Goal: Task Accomplishment & Management: Complete application form

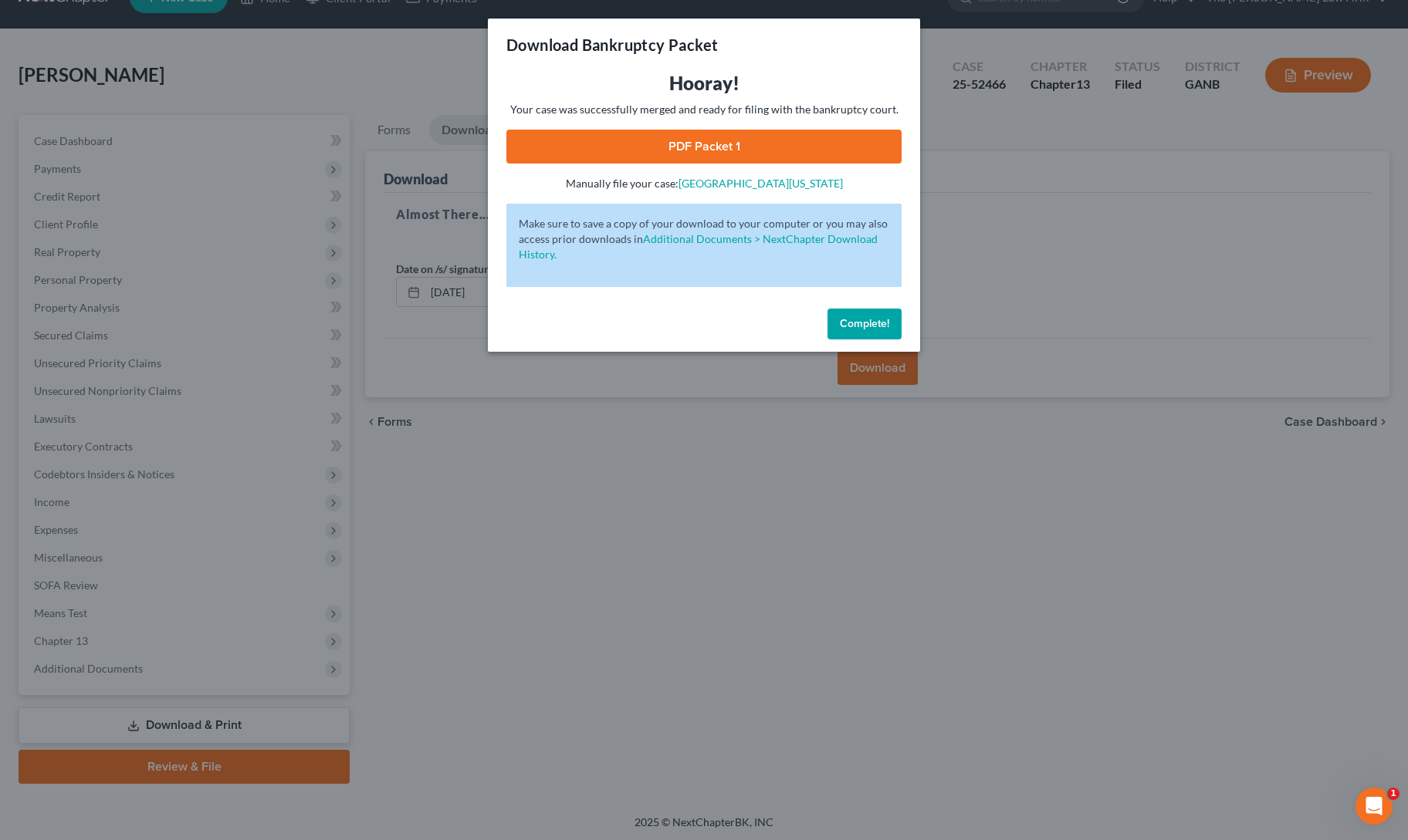
click at [863, 318] on span "Complete!" at bounding box center [864, 324] width 50 height 13
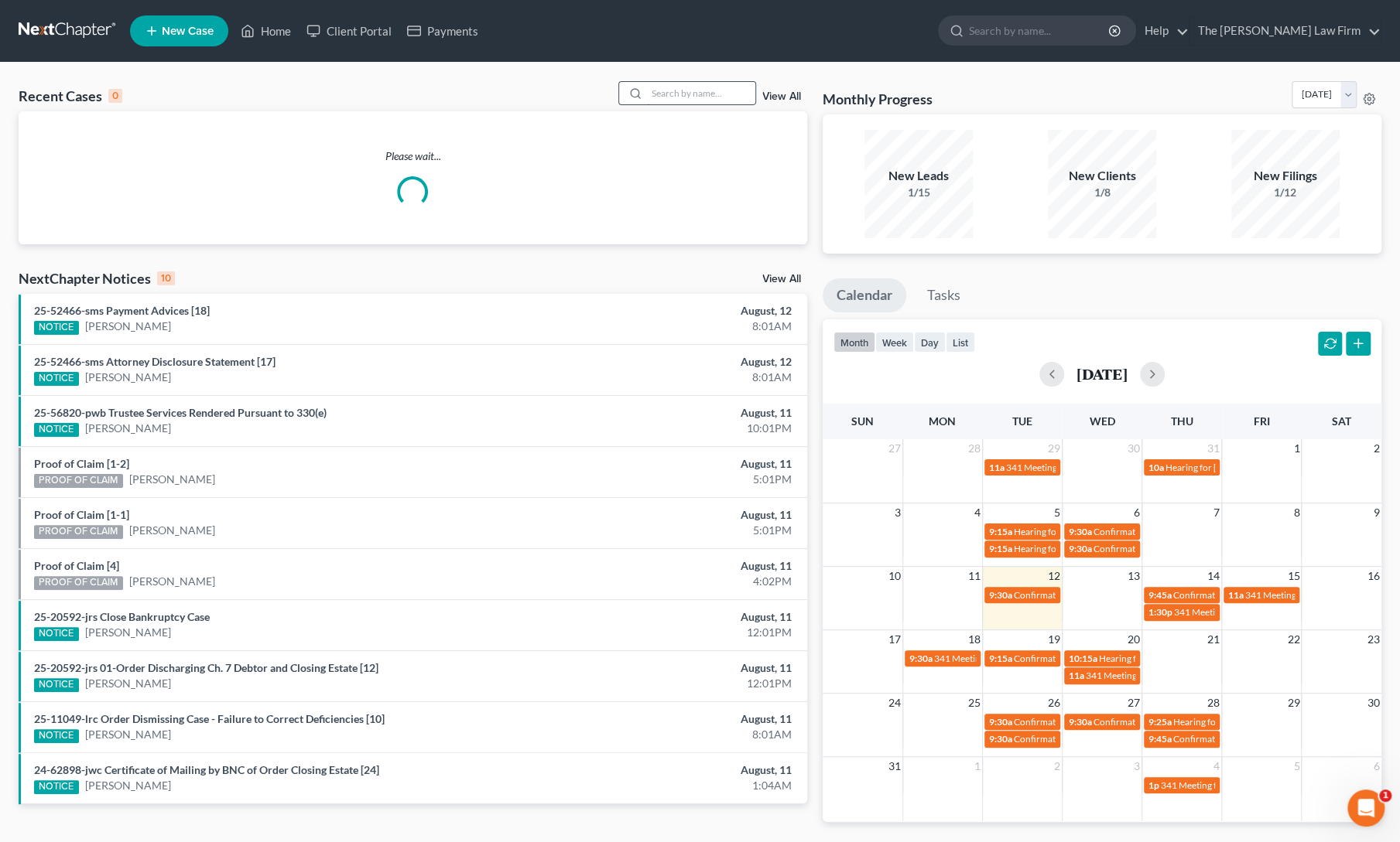
click at [676, 99] on input "search" at bounding box center [701, 93] width 109 height 23
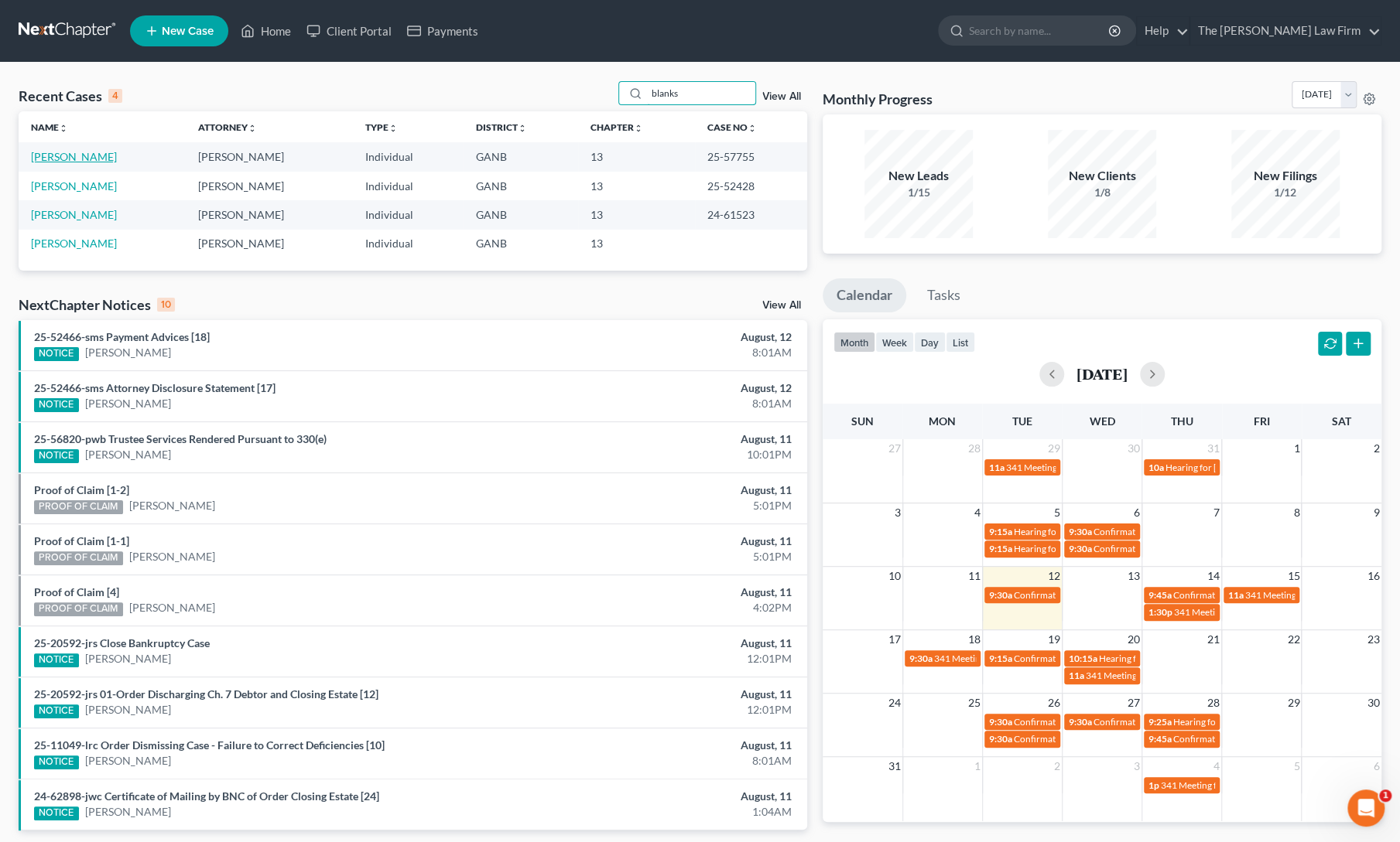
type input "blanks"
click at [67, 157] on link "[PERSON_NAME]" at bounding box center [74, 157] width 86 height 13
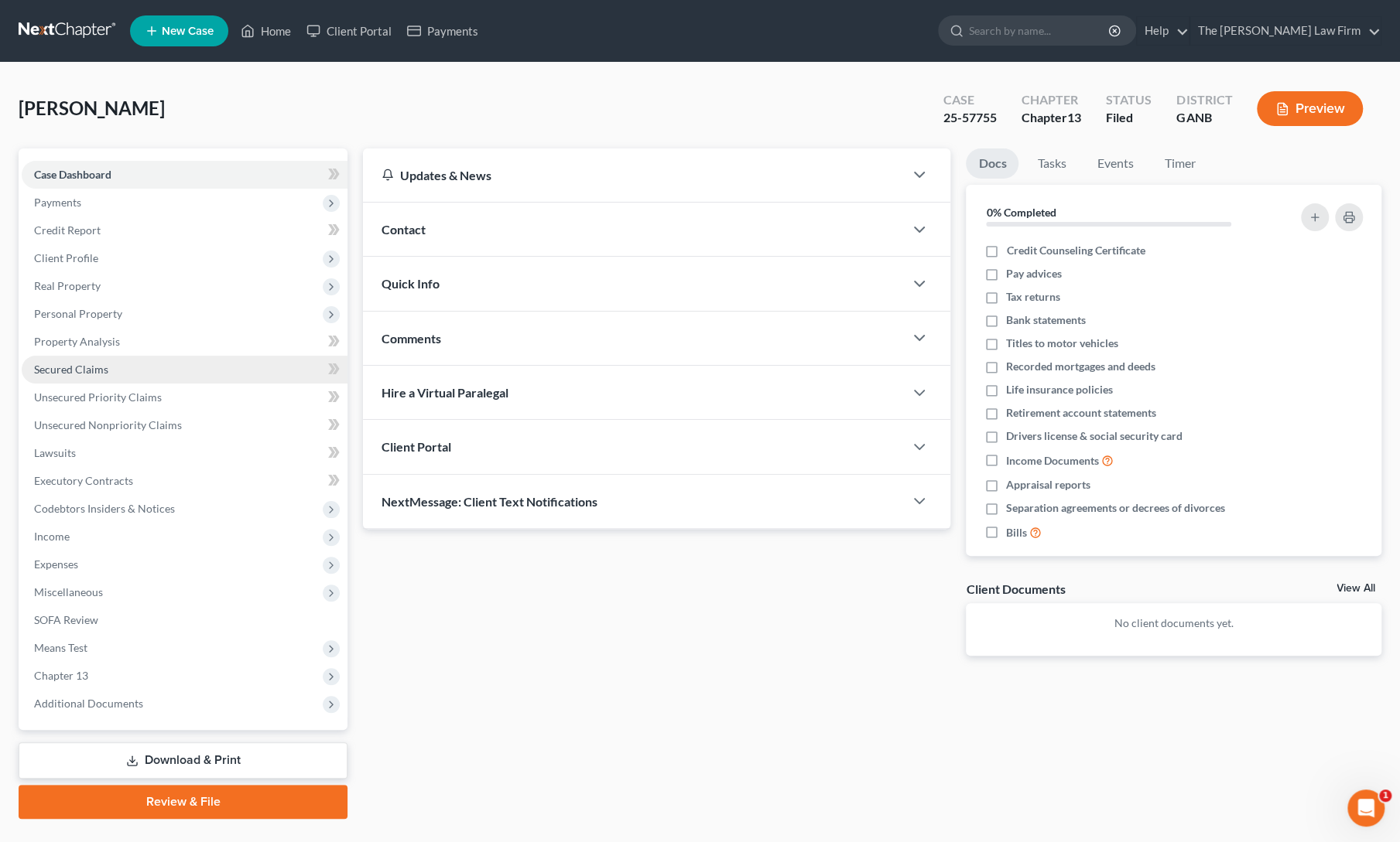
click at [68, 365] on span "Secured Claims" at bounding box center [71, 370] width 74 height 13
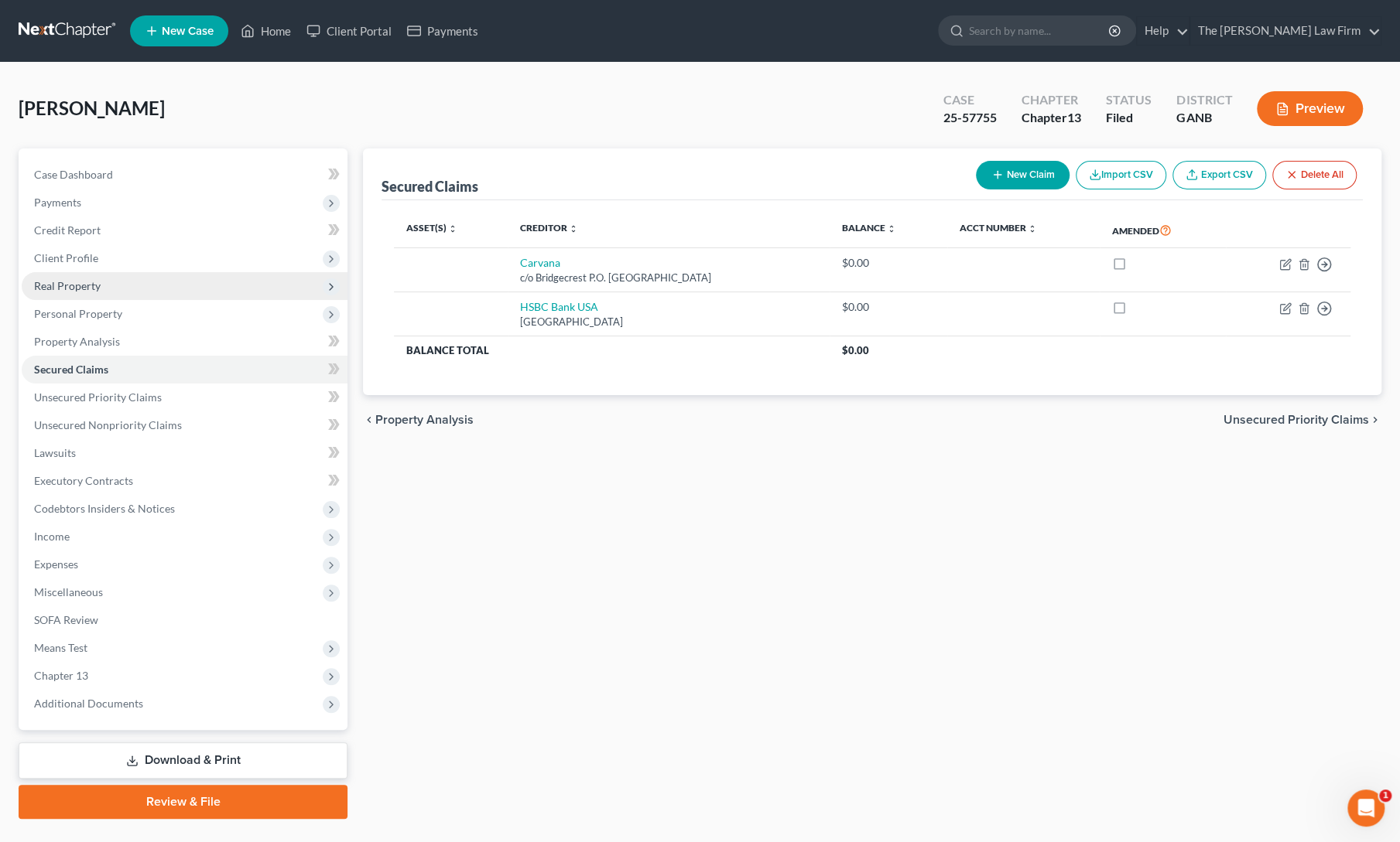
click at [46, 289] on span "Real Property" at bounding box center [67, 286] width 67 height 13
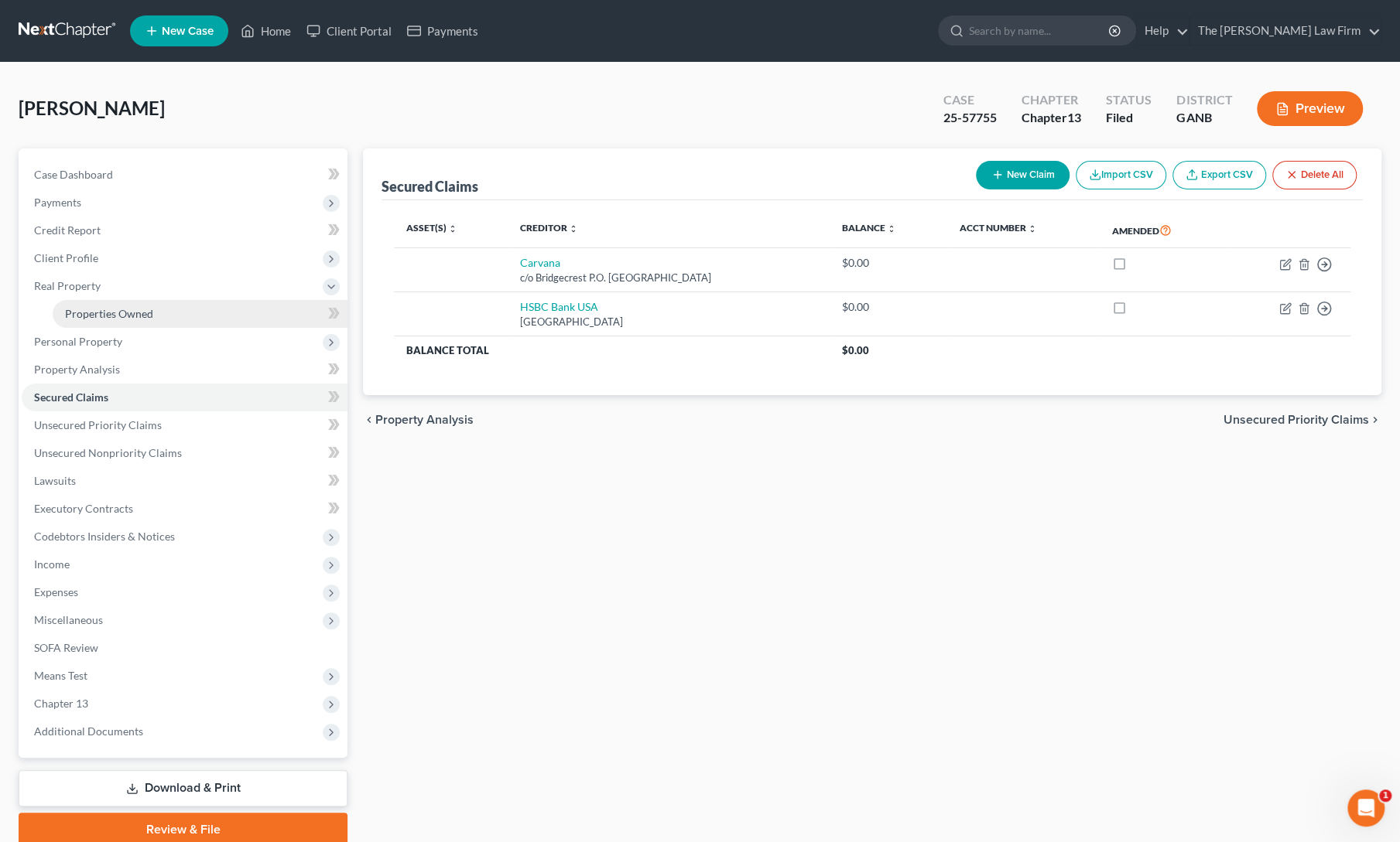
click at [85, 312] on span "Properties Owned" at bounding box center [109, 314] width 88 height 13
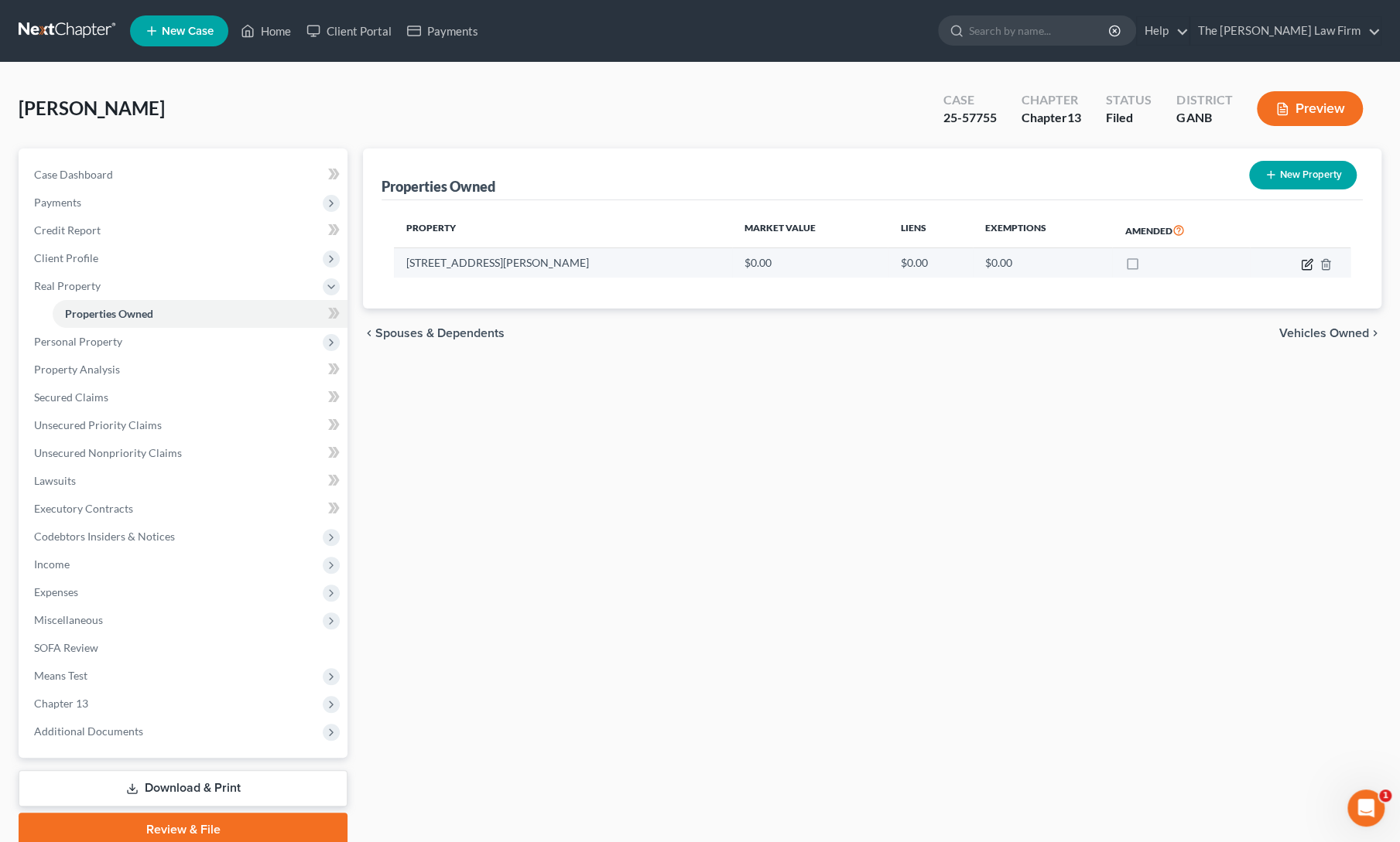
click at [1307, 259] on icon "button" at bounding box center [1306, 264] width 13 height 13
select select "10"
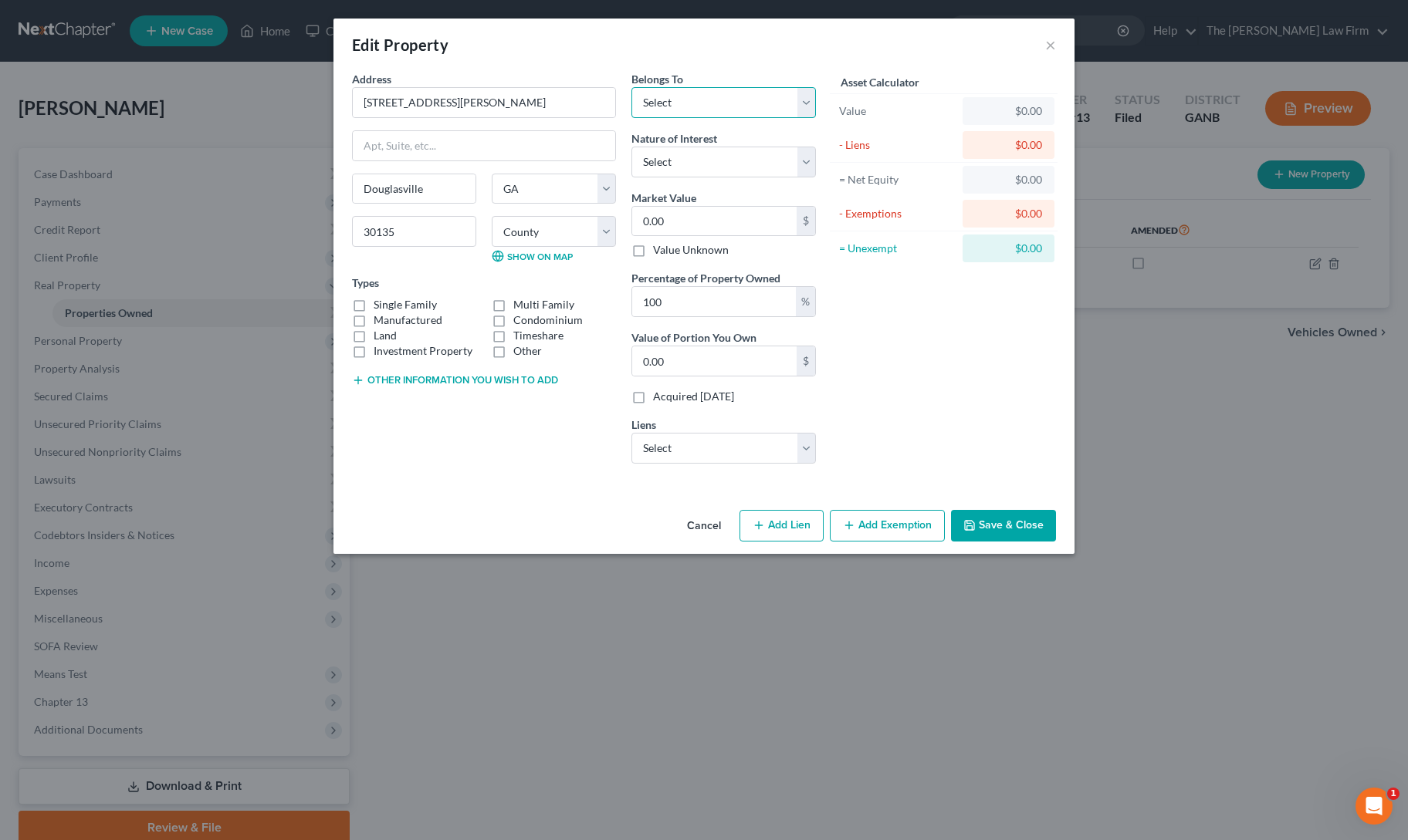
click at [724, 90] on select "Select Debtor 1 Only Debtor 2 Only Debtor 1 And Debtor 2 Only At Least One Of T…" at bounding box center [723, 102] width 185 height 31
select select "3"
click at [631, 87] on select "Select Debtor 1 Only Debtor 2 Only Debtor 1 And Debtor 2 Only At Least One Of T…" at bounding box center [723, 102] width 185 height 31
click at [374, 304] on label "Single Family" at bounding box center [405, 305] width 63 height 15
click at [380, 304] on input "Single Family" at bounding box center [385, 302] width 10 height 10
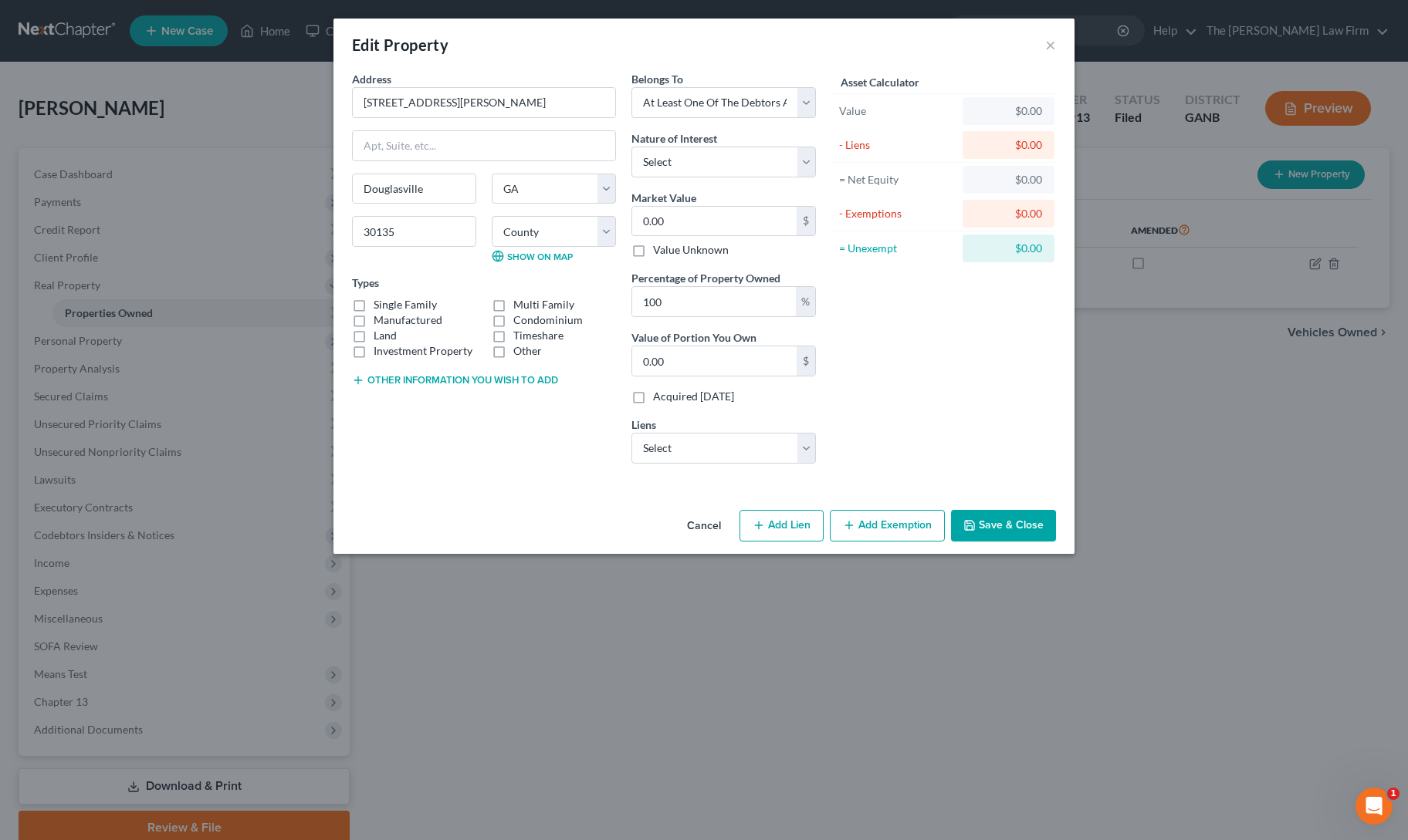
checkbox input "true"
click at [677, 223] on input "0.00" at bounding box center [714, 221] width 165 height 29
type input "5"
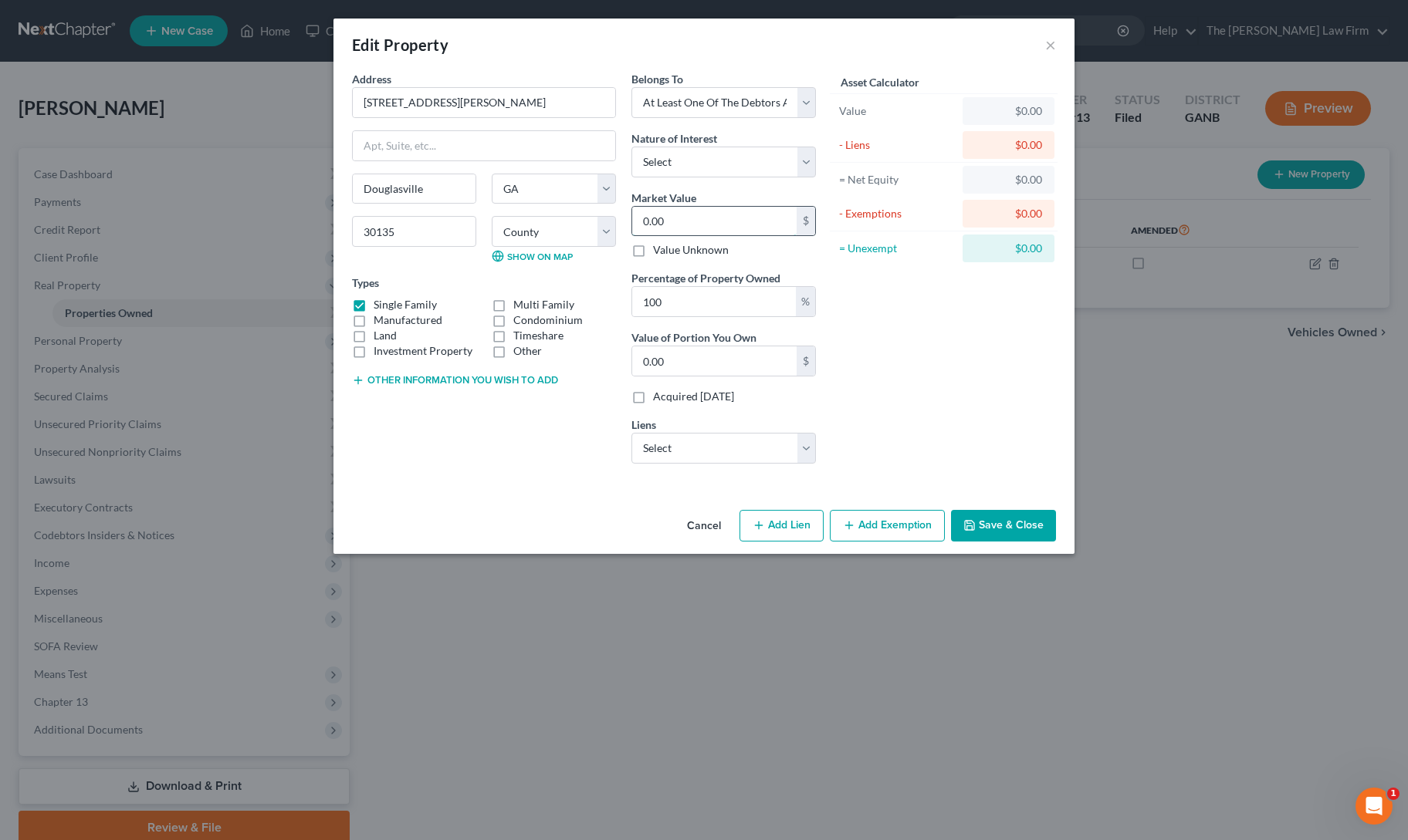
type input "5.00"
type input "56"
type input "56.00"
type input "560"
type input "560.00"
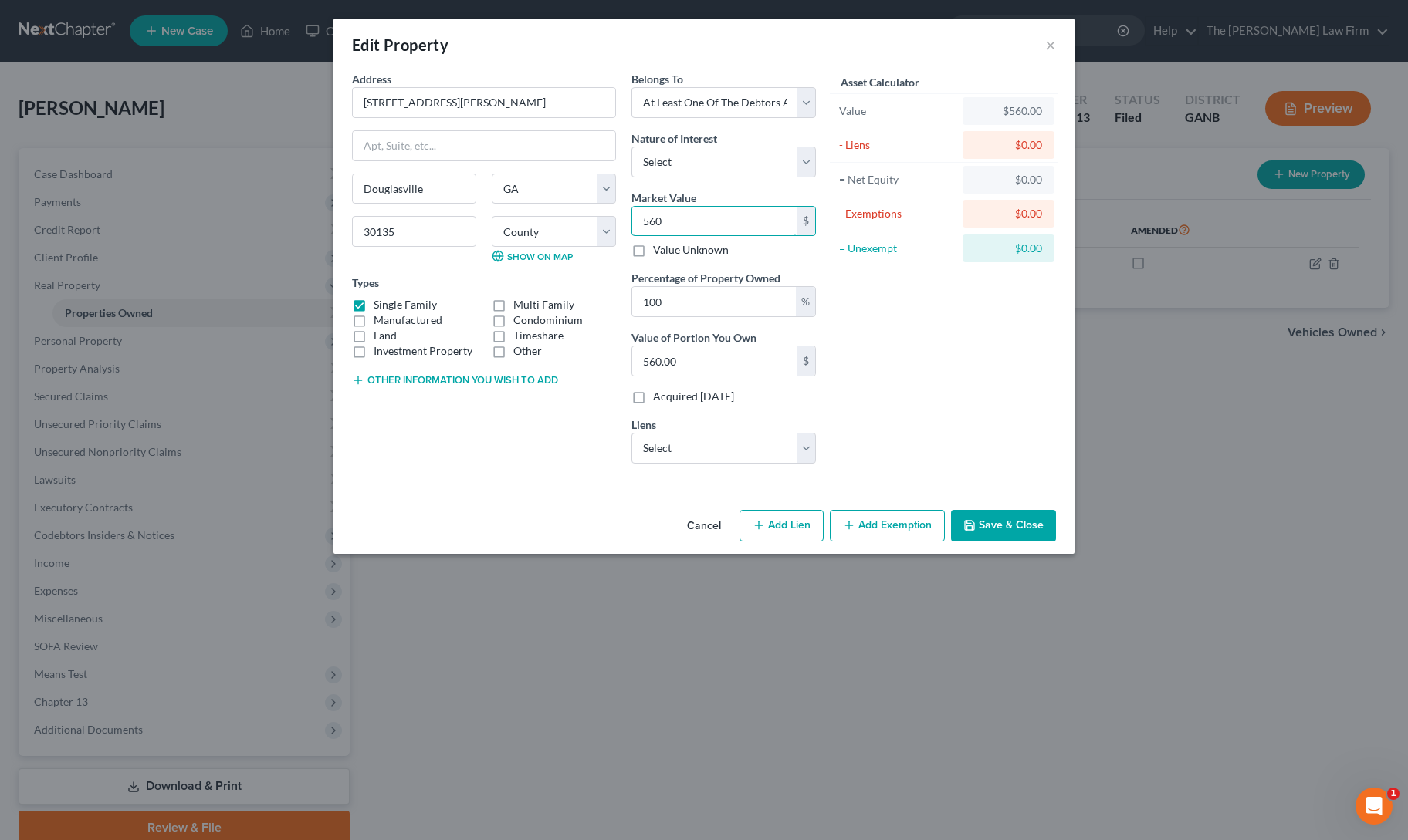
type input "560,000.00"
click at [694, 450] on select "Select Carvana - $0.00 HSBC Bank USA - $0.00" at bounding box center [723, 448] width 185 height 31
select select "1"
click at [631, 433] on select "Select Carvana - $0.00 HSBC Bank USA - $0.00" at bounding box center [723, 448] width 185 height 31
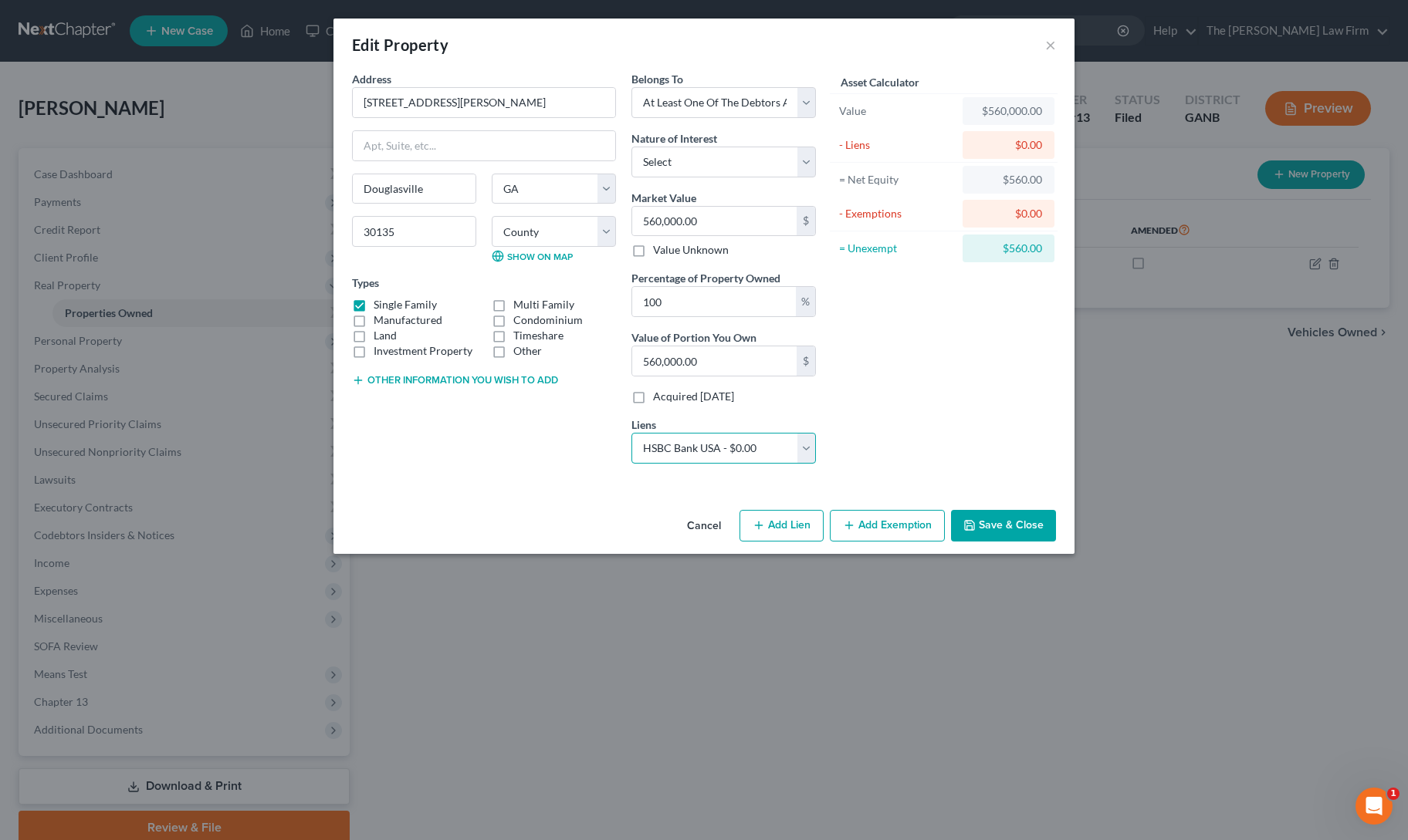
select select
select select "45"
select select "0"
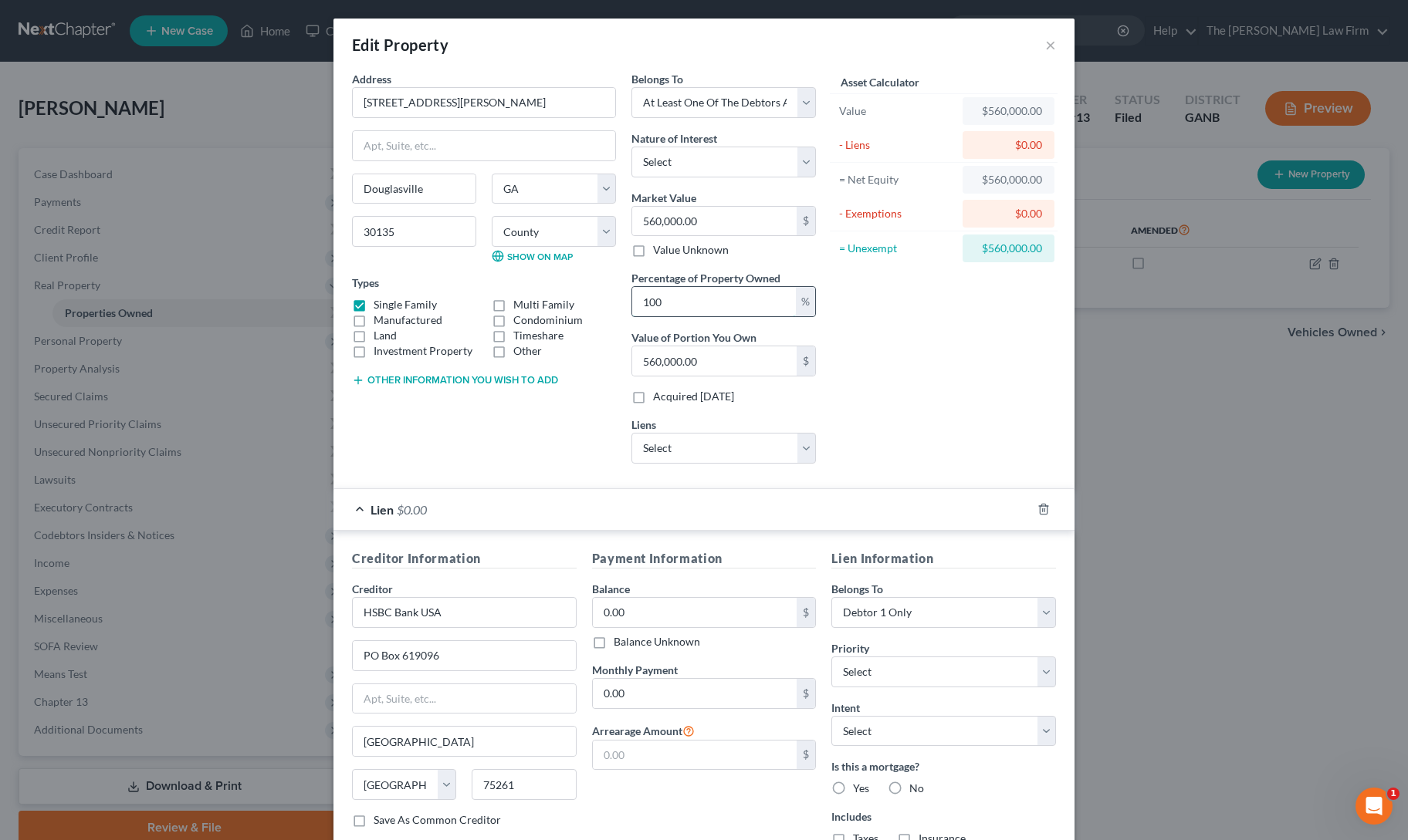
click at [669, 297] on input "100" at bounding box center [713, 302] width 164 height 29
type input "5"
type input "28,000.00"
type input "50"
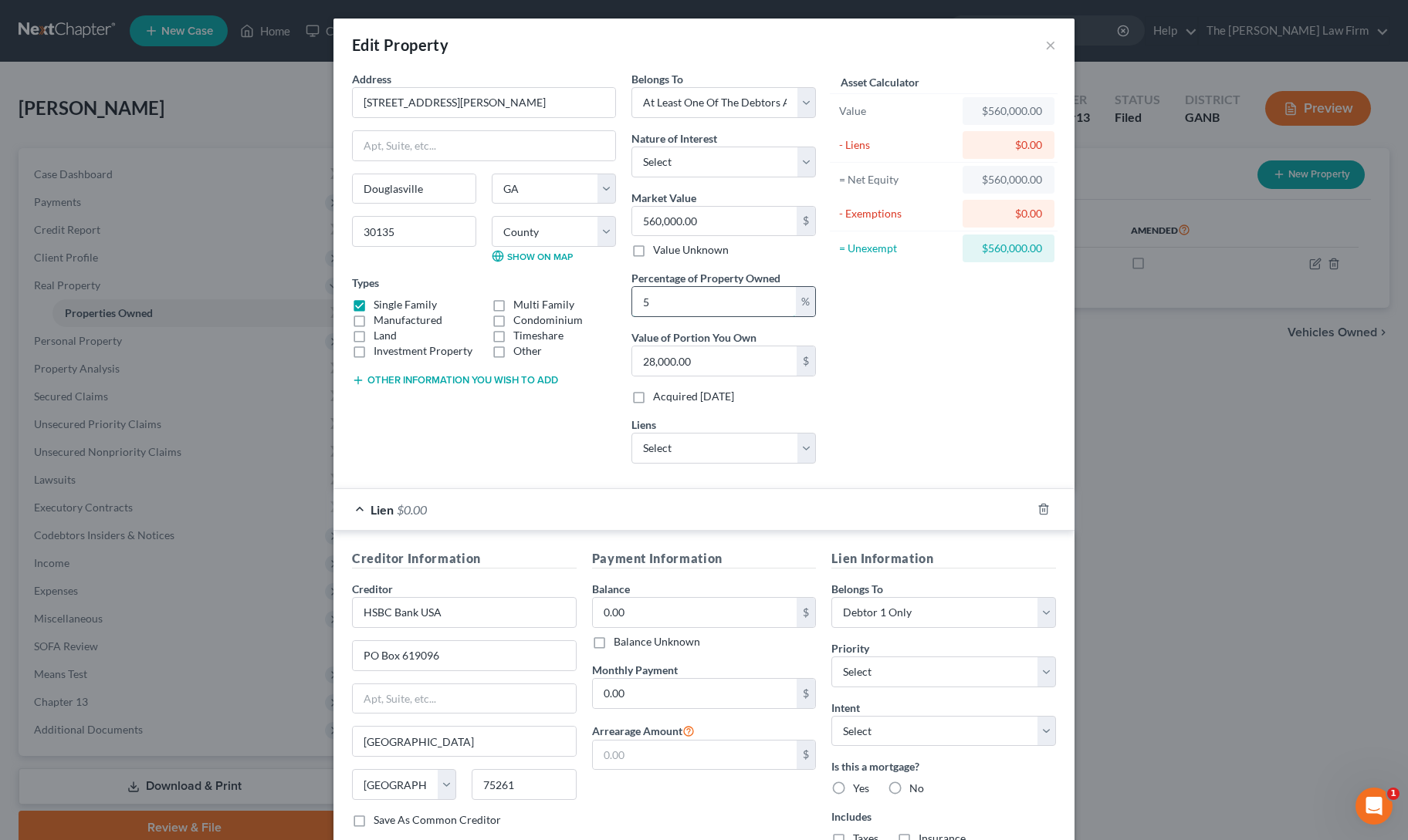
type input "280,000.00"
type input "50"
click at [953, 346] on div "Asset Calculator Value $560,000.00 - Liens $0.00 = Net Equity $560,000.00 - Exe…" at bounding box center [943, 274] width 240 height 405
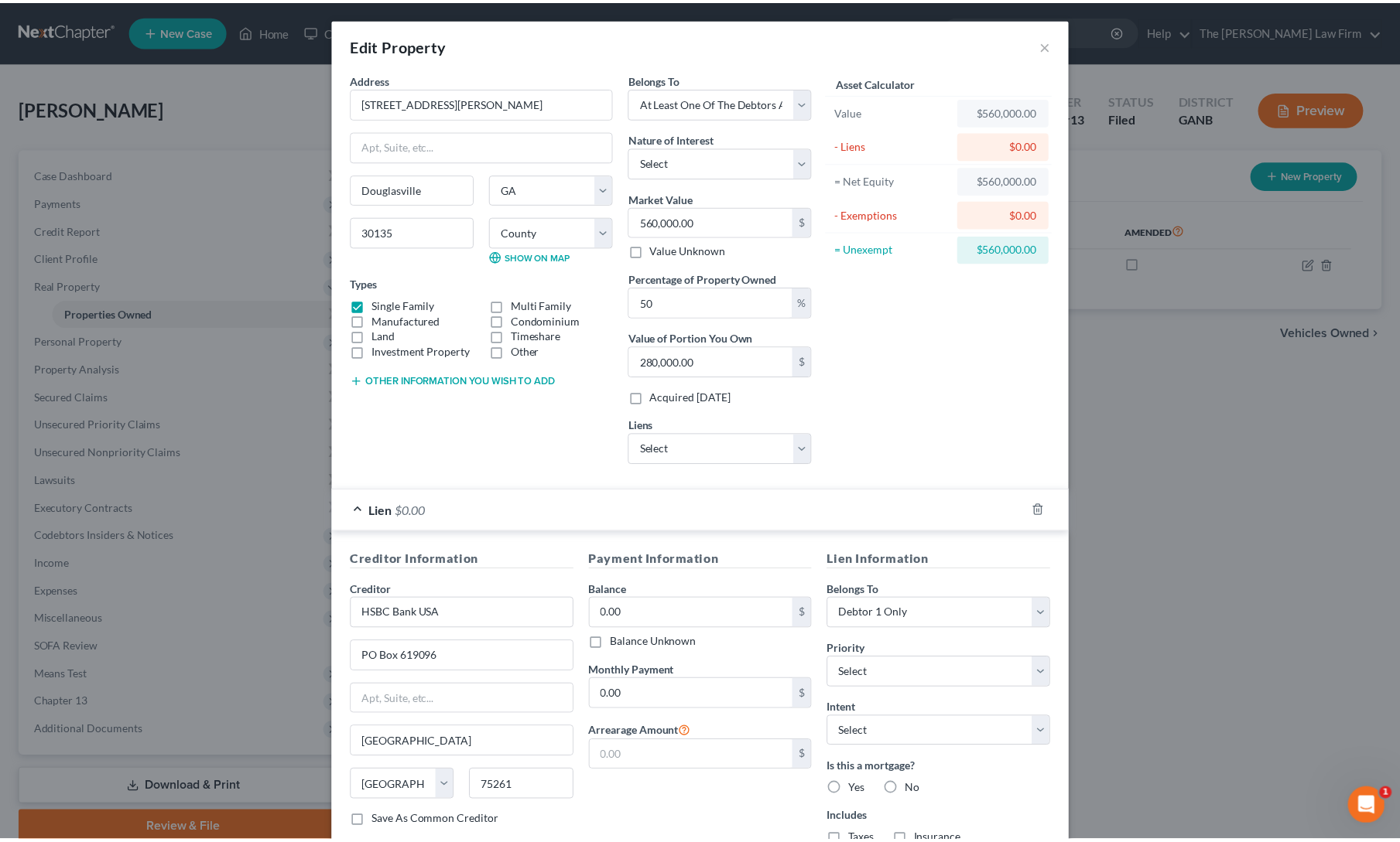
scroll to position [109, 0]
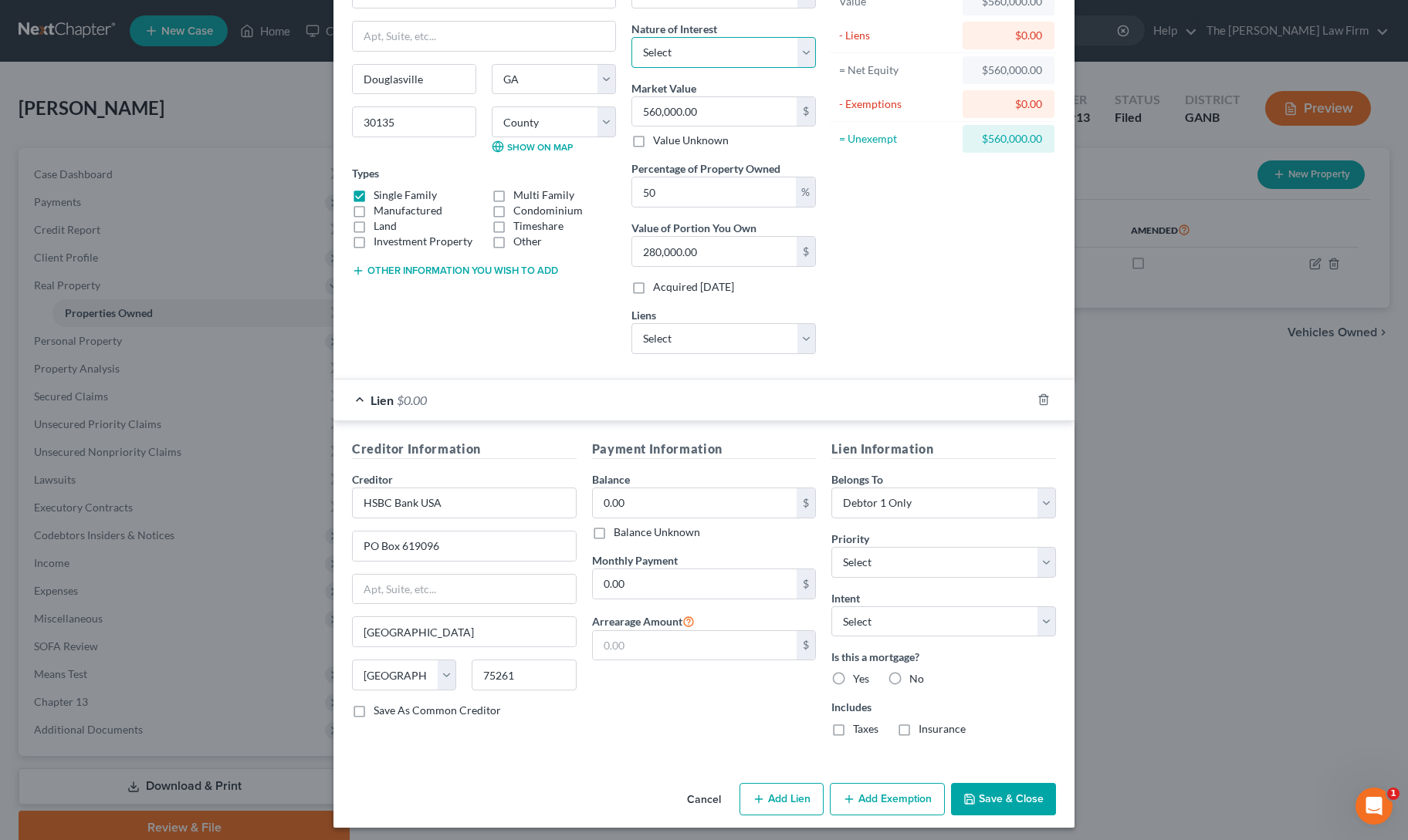
click at [665, 37] on select "Select Fee Simple Joint Tenant Life Estate Equitable Interest Future Interest T…" at bounding box center [723, 52] width 185 height 31
select select "0"
click at [631, 37] on select "Select Fee Simple Joint Tenant Life Estate Equitable Interest Future Interest T…" at bounding box center [723, 52] width 185 height 31
click at [999, 805] on button "Save & Close" at bounding box center [1003, 799] width 105 height 33
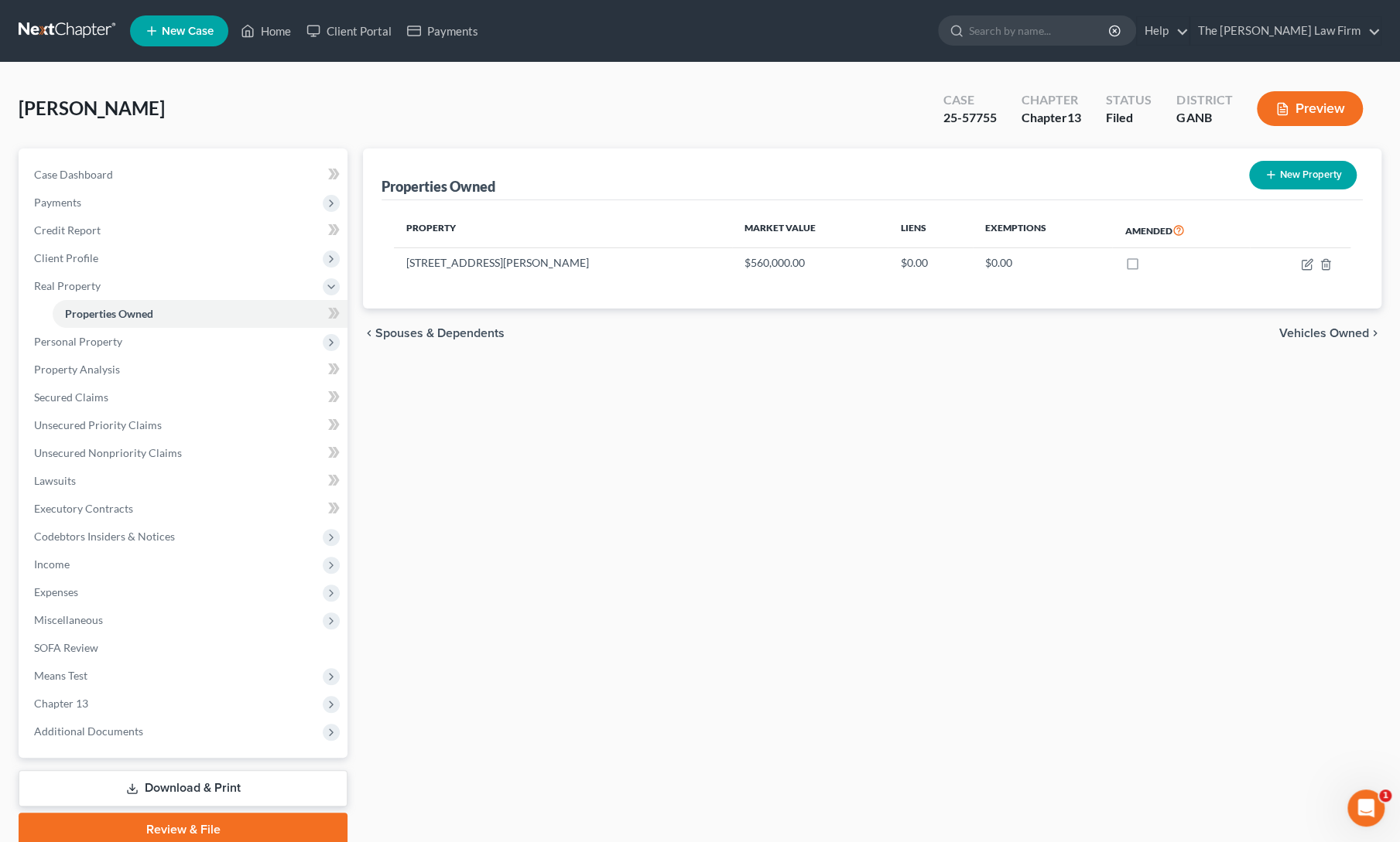
click at [1324, 174] on button "New Property" at bounding box center [1303, 175] width 108 height 29
select select "10"
select select "47"
select select "0"
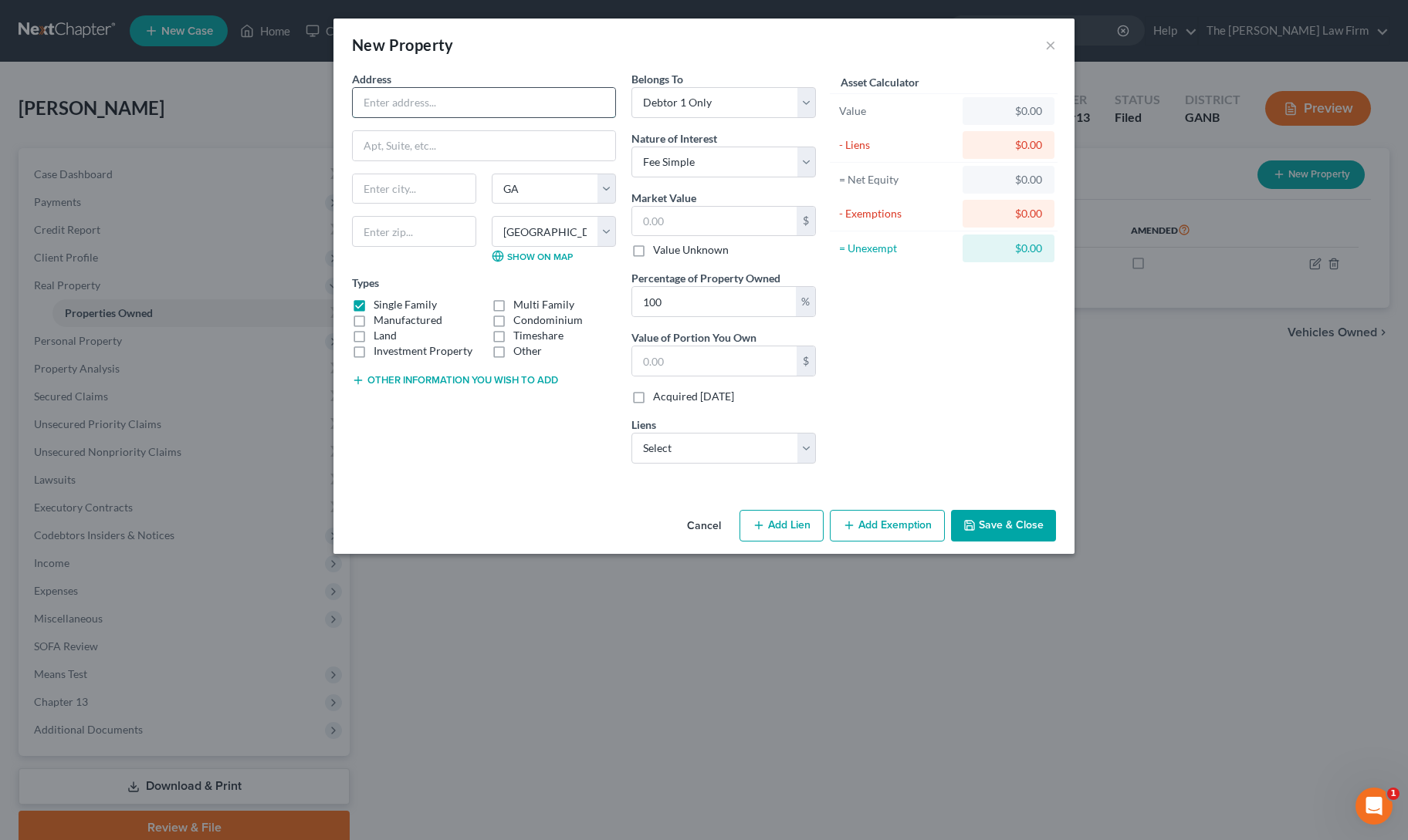
click at [398, 99] on input "text" at bounding box center [484, 102] width 262 height 29
type input "[STREET_ADDRESS][PERSON_NAME]"
click at [429, 229] on input "text" at bounding box center [414, 231] width 124 height 31
type input "30135"
type input "Douglasville"
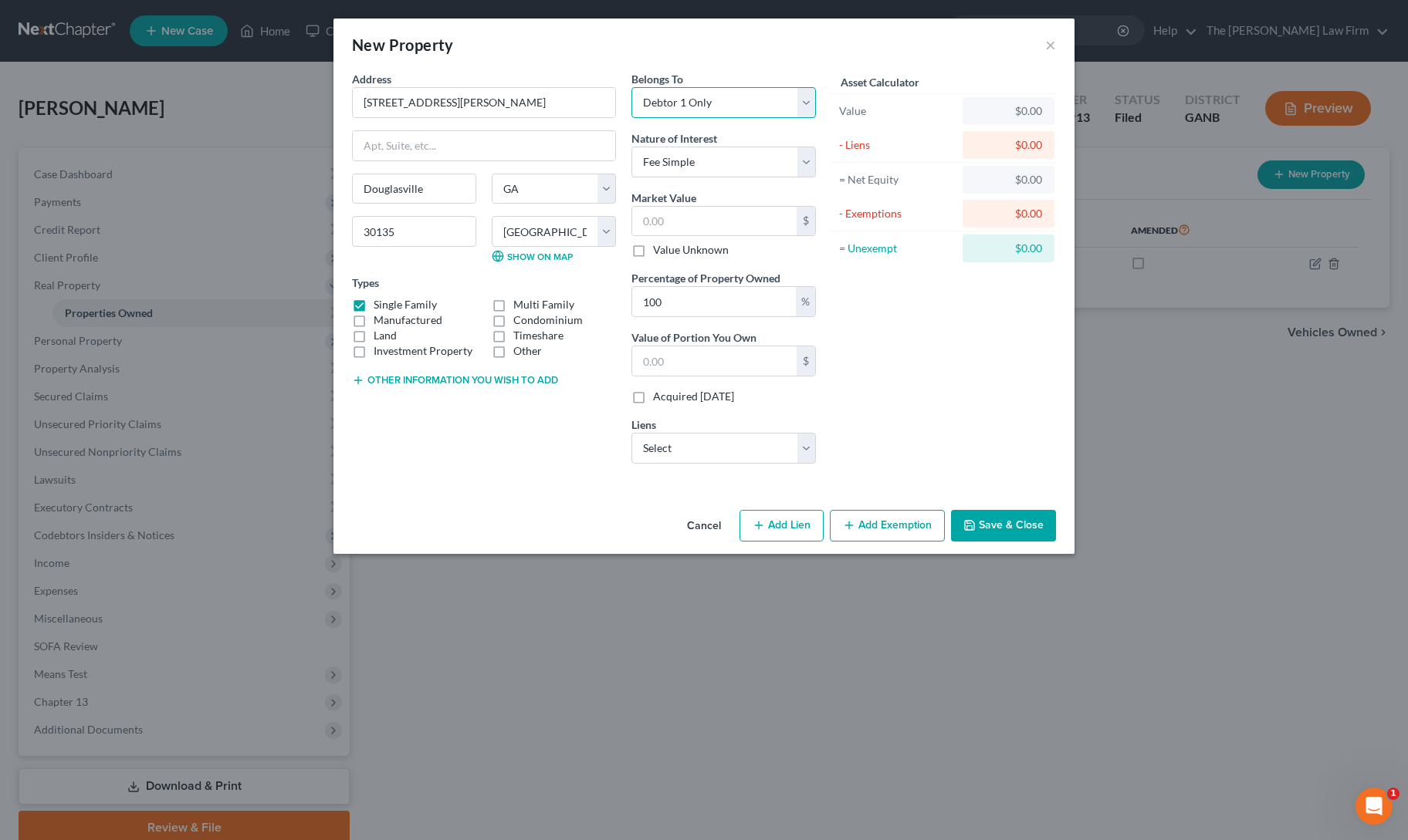
click at [710, 94] on select "Select Debtor 1 Only Debtor 2 Only Debtor 1 And Debtor 2 Only At Least One Of T…" at bounding box center [723, 102] width 185 height 31
select select "3"
click at [631, 87] on select "Select Debtor 1 Only Debtor 2 Only Debtor 1 And Debtor 2 Only At Least One Of T…" at bounding box center [723, 102] width 185 height 31
click at [704, 221] on input "text" at bounding box center [714, 221] width 165 height 29
type input "3"
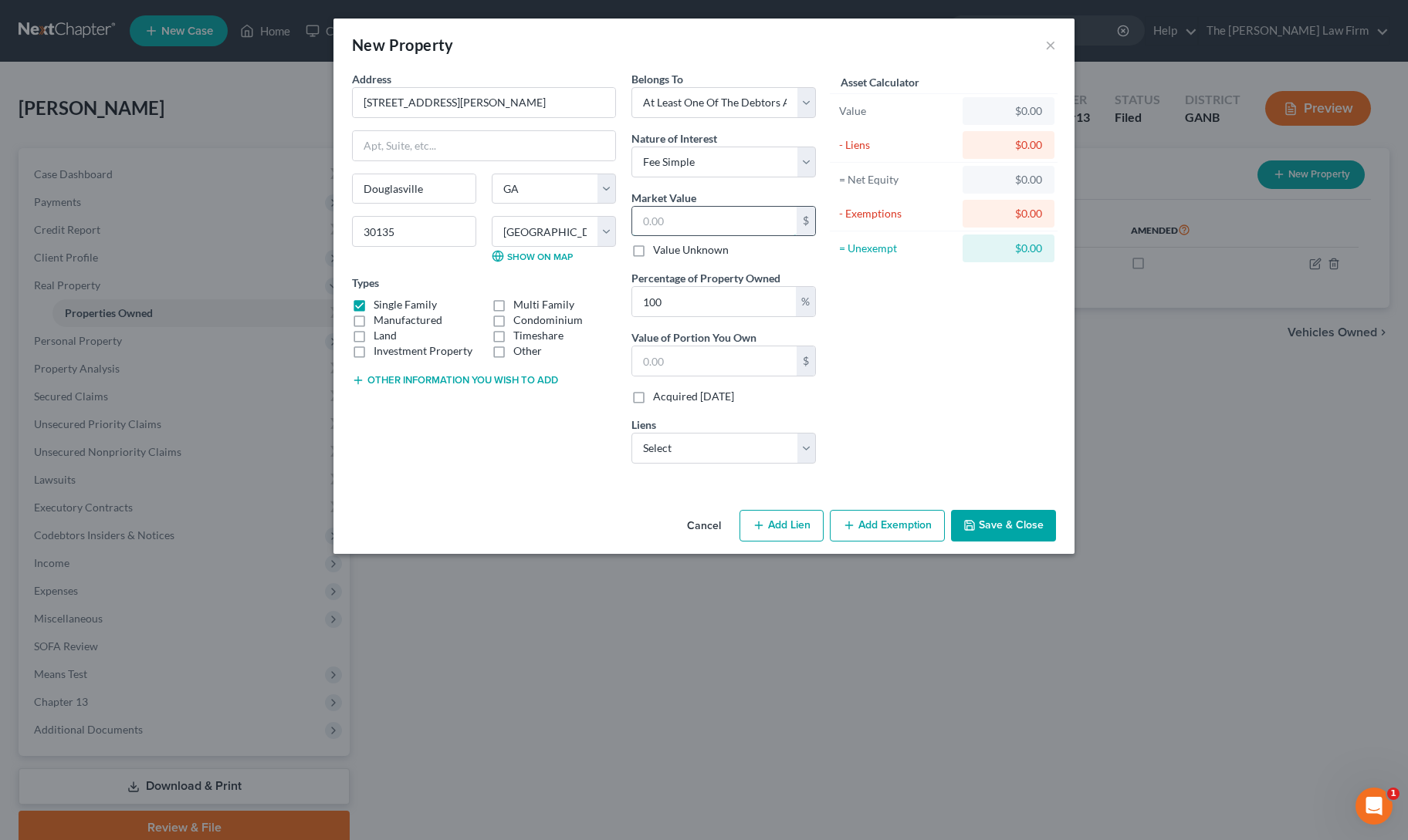
type input "3.00"
type input "30"
type input "30.00"
type input "300"
type input "300.00"
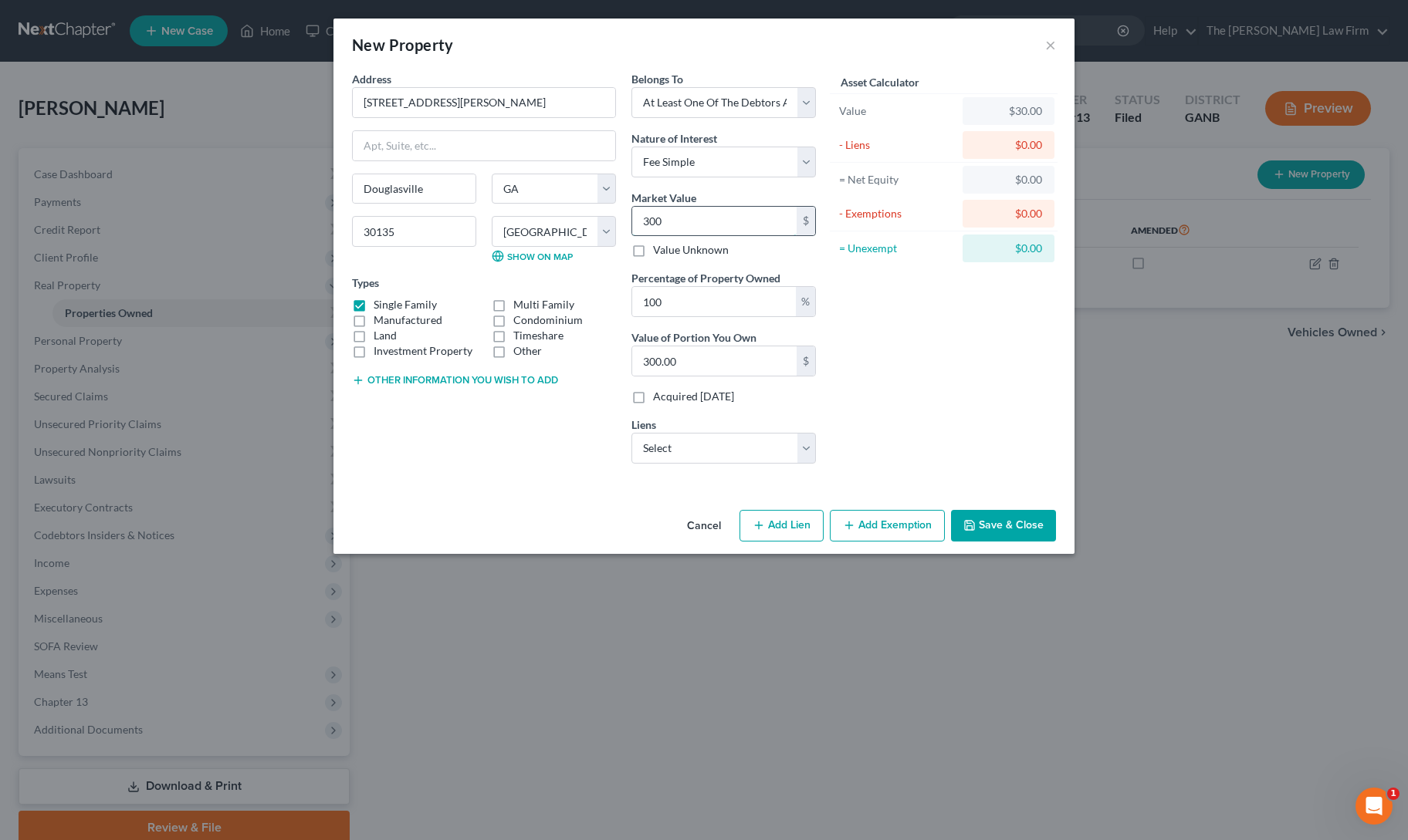
type input "3000"
type input "3,000.00"
type input "3,0000"
type input "30,000.00"
type input "30,000"
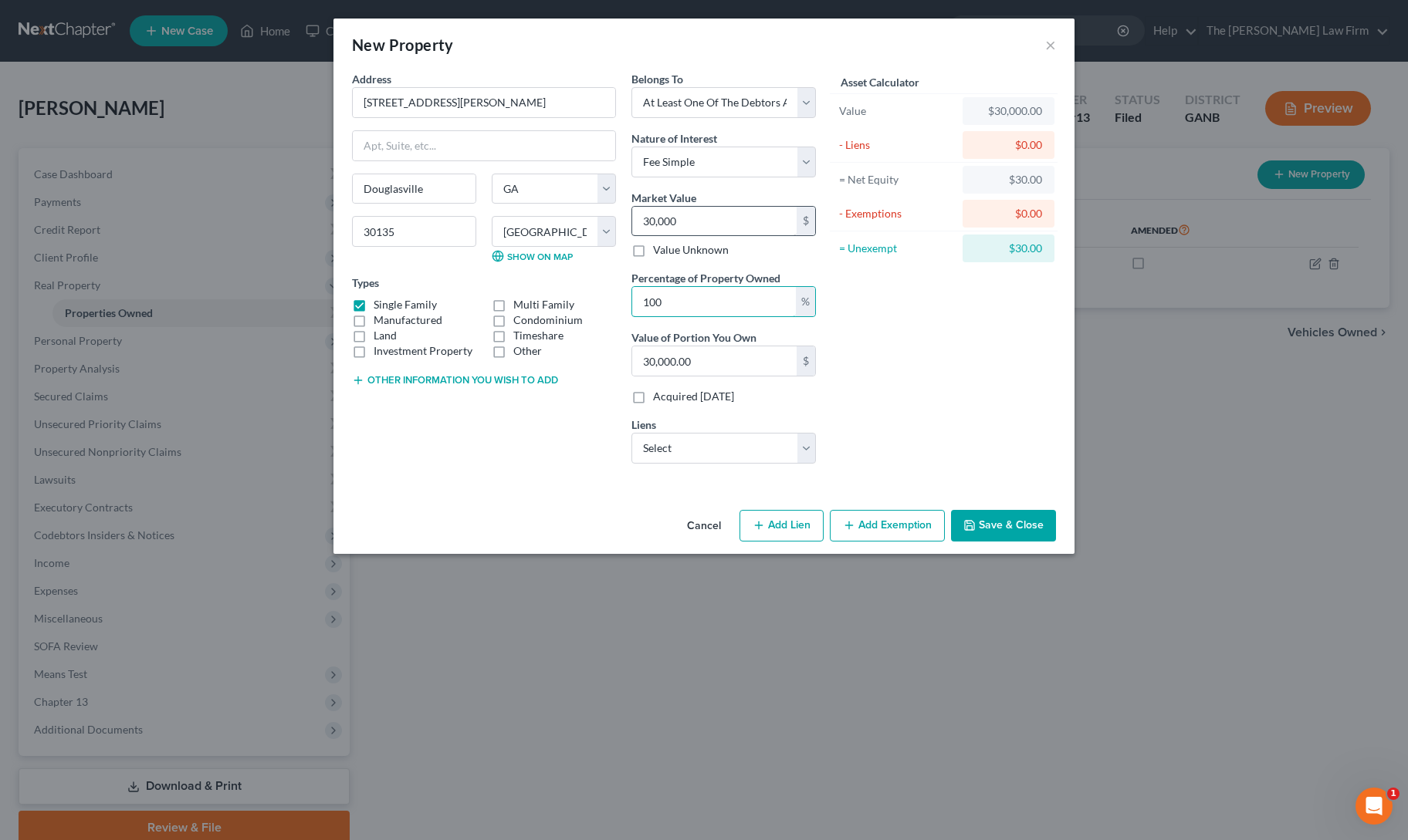
type input "5"
type input "1,500.00"
type input "50"
type input "15,000.00"
type input "50"
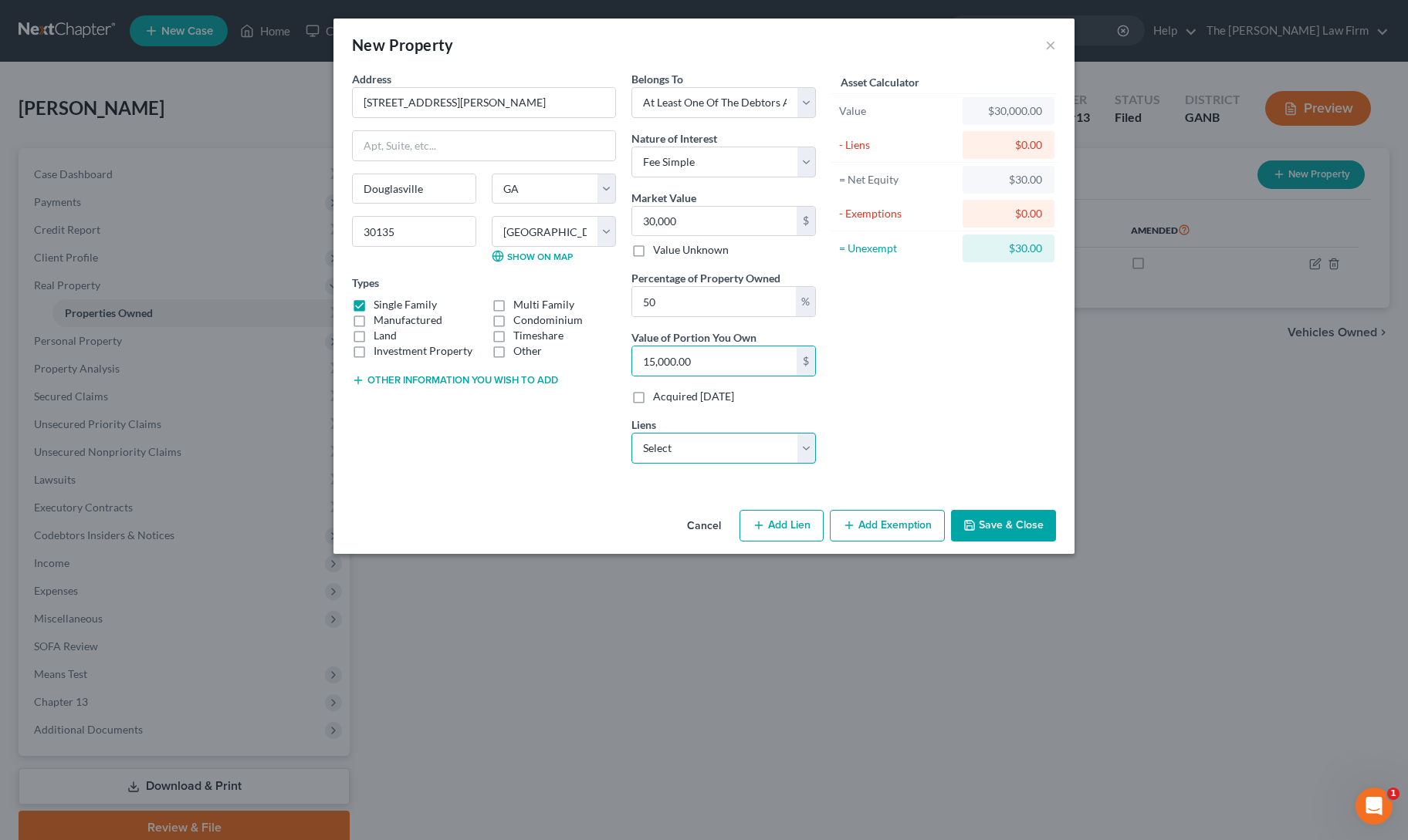
click at [707, 444] on select "Select Carvana - $0.00" at bounding box center [723, 448] width 185 height 31
click at [937, 410] on div "Asset Calculator Value $30,000.00 - Liens $0.00 = Net Equity $30.00 - Exemption…" at bounding box center [943, 274] width 240 height 405
click at [1005, 523] on button "Save & Close" at bounding box center [1003, 526] width 105 height 33
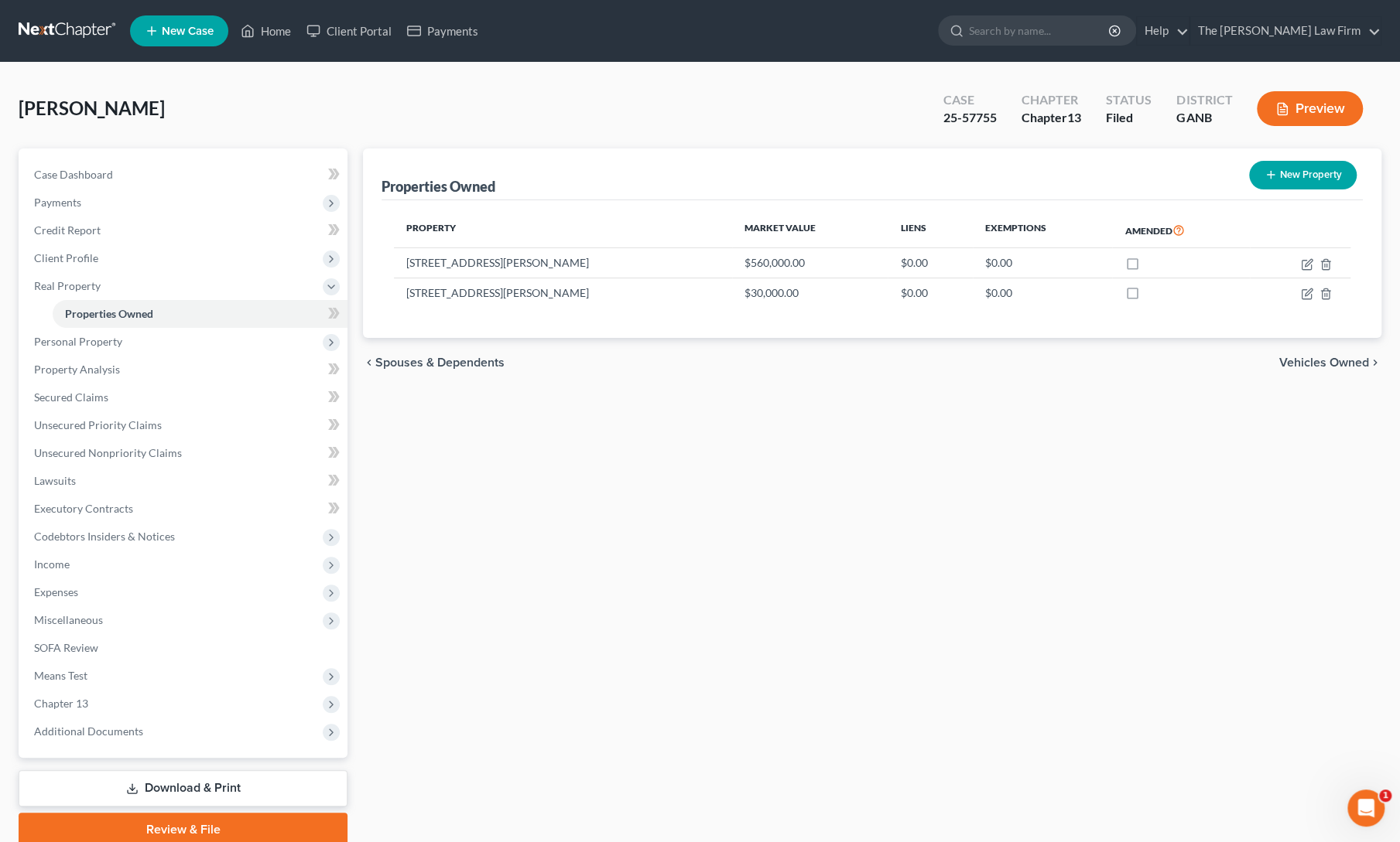
click at [949, 726] on div "Properties Owned New Property Property Market Value Liens Exemptions Amended [S…" at bounding box center [872, 498] width 1034 height 699
click at [57, 258] on span "Client Profile" at bounding box center [66, 258] width 64 height 13
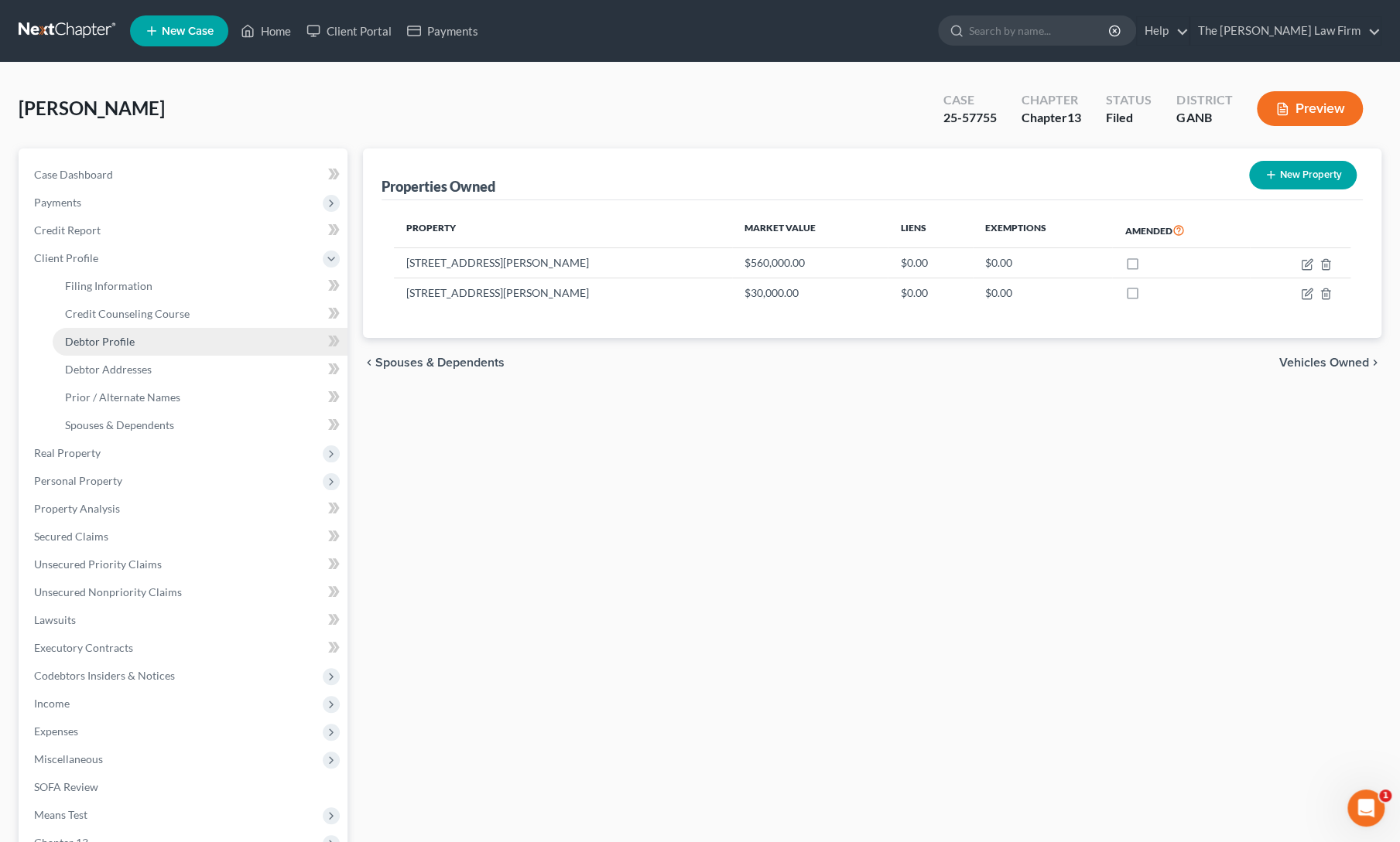
click at [85, 343] on span "Debtor Profile" at bounding box center [99, 342] width 70 height 13
select select "1"
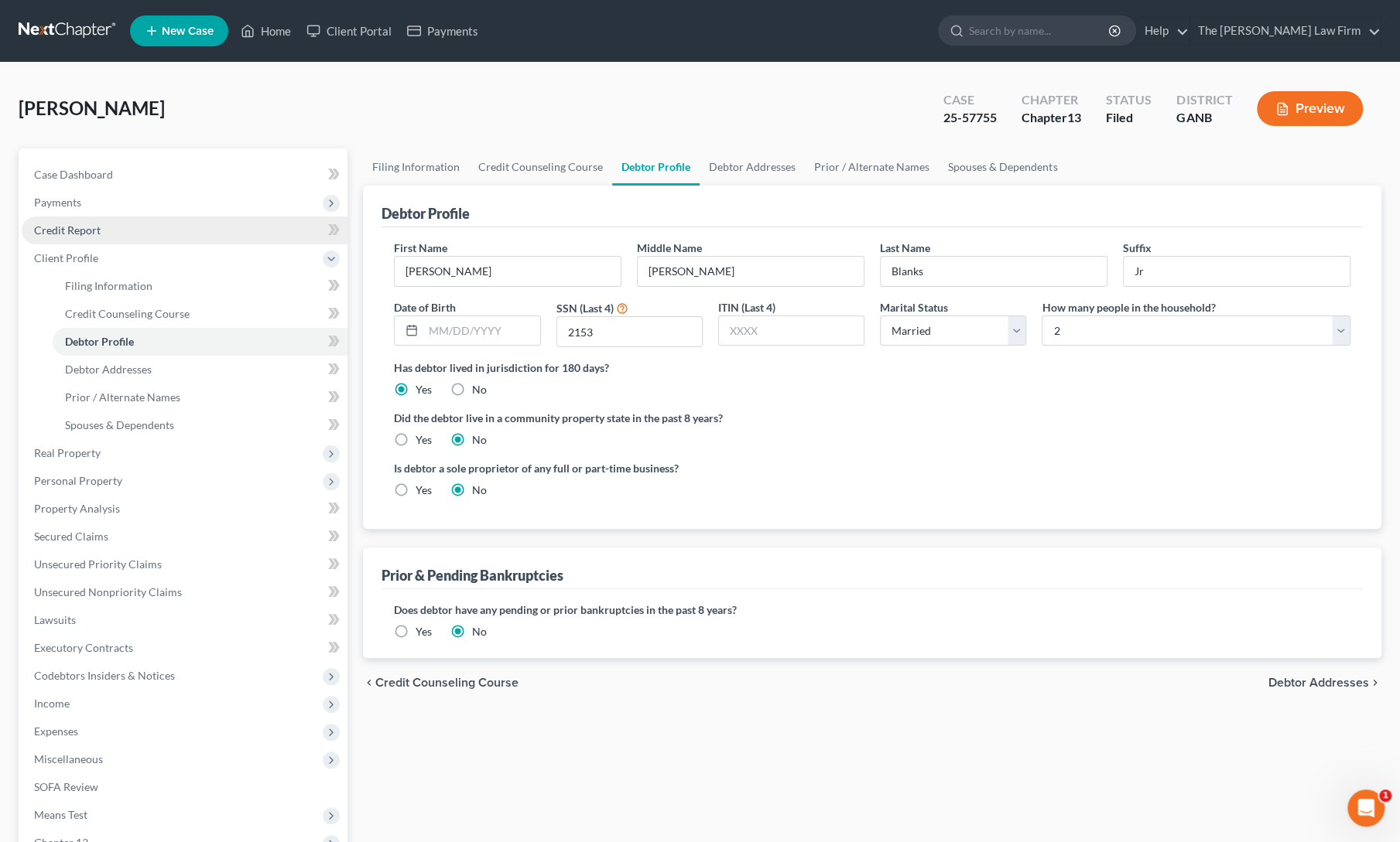
click at [81, 237] on link "Credit Report" at bounding box center [184, 230] width 326 height 28
